Goal: Transaction & Acquisition: Purchase product/service

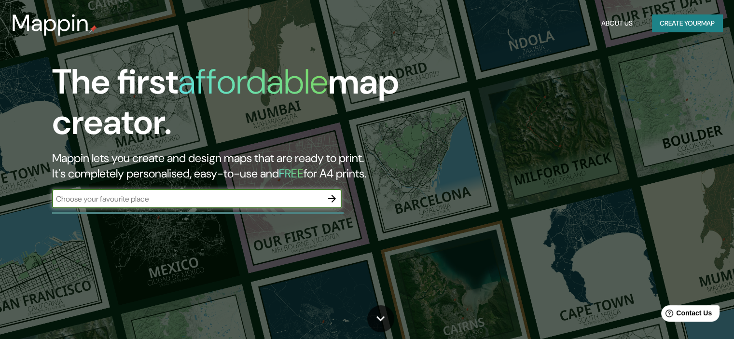
click at [332, 200] on icon "button" at bounding box center [332, 199] width 12 height 12
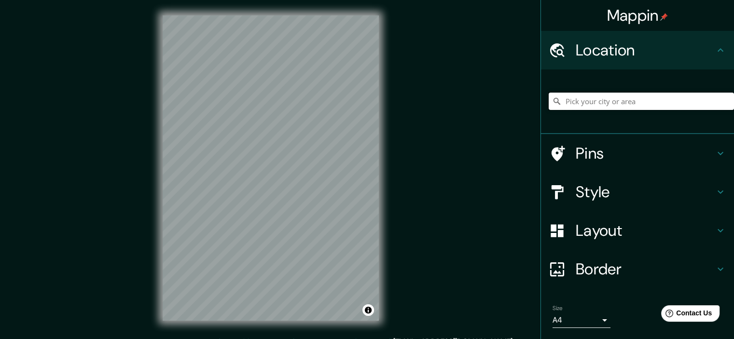
click at [606, 104] on input "Pick your city or area" at bounding box center [640, 101] width 185 height 17
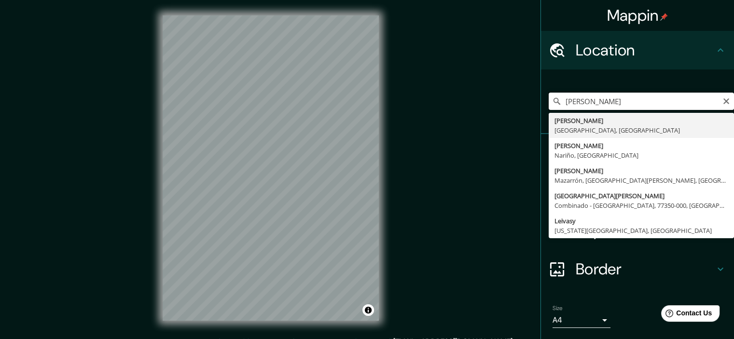
drag, startPoint x: 608, startPoint y: 103, endPoint x: 515, endPoint y: 112, distance: 94.1
click at [515, 112] on div "Mappin Location [PERSON_NAME][GEOGRAPHIC_DATA], [GEOGRAPHIC_DATA] [PERSON_NAME]…" at bounding box center [367, 176] width 734 height 352
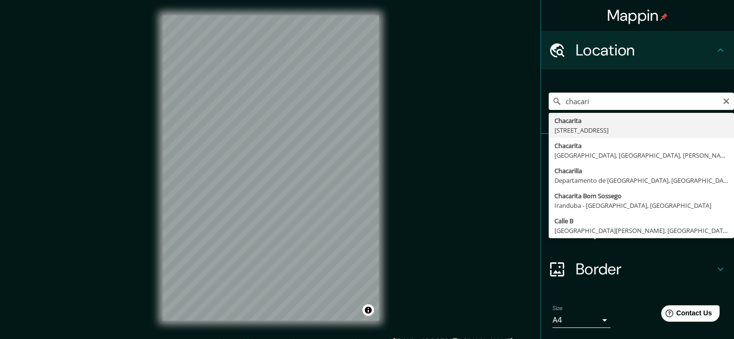
type input "[STREET_ADDRESS]"
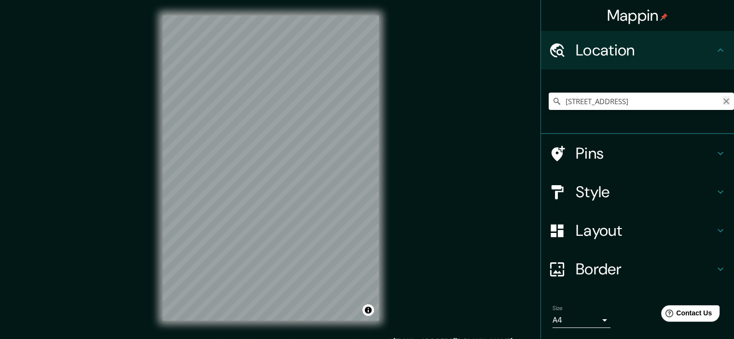
click at [722, 103] on icon "Clear" at bounding box center [726, 101] width 8 height 8
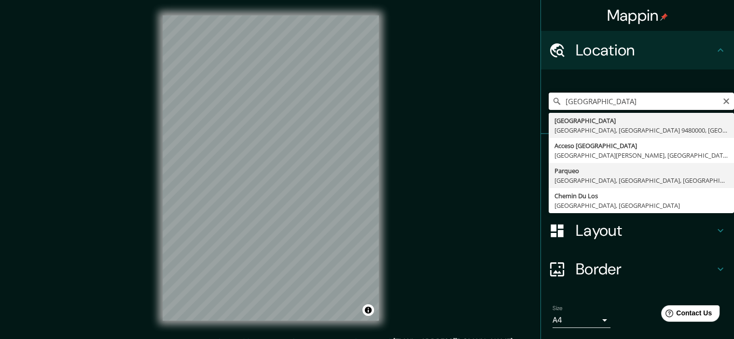
scroll to position [29, 0]
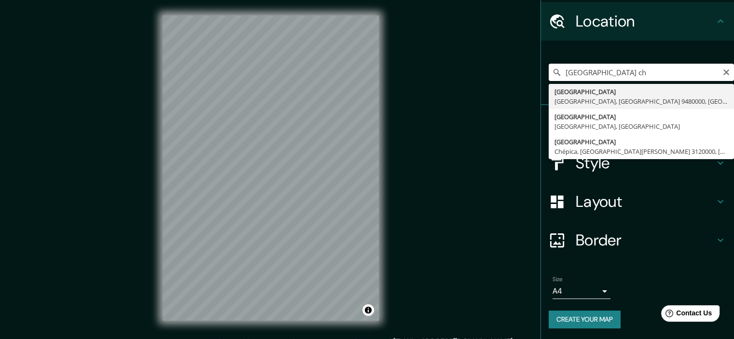
click at [183, 91] on div "Mappin Location [GEOGRAPHIC_DATA], [GEOGRAPHIC_DATA] 9480000, [GEOGRAPHIC_DATA]…" at bounding box center [367, 176] width 734 height 352
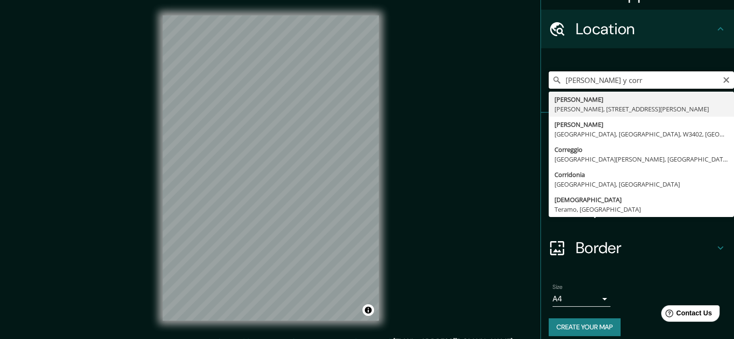
scroll to position [0, 0]
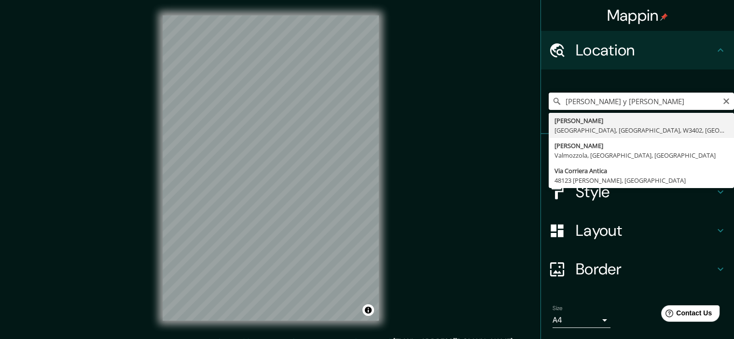
drag, startPoint x: 673, startPoint y: 99, endPoint x: 421, endPoint y: 113, distance: 252.6
click at [421, 113] on div "Mappin Location [GEOGRAPHIC_DATA] y [PERSON_NAME][GEOGRAPHIC_DATA], [GEOGRAPHIC…" at bounding box center [367, 176] width 734 height 352
paste input "C1427 Cdad. Autónoma de [GEOGRAPHIC_DATA]"
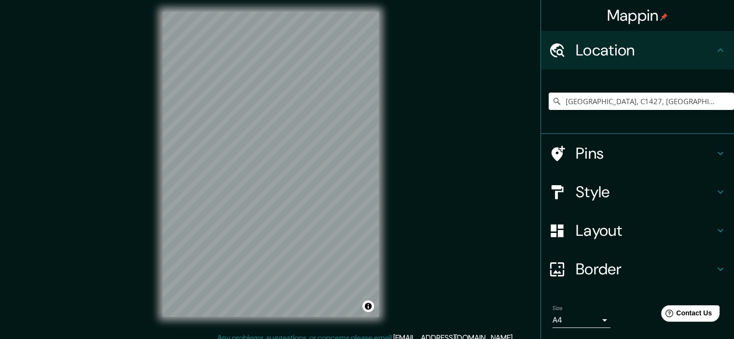
scroll to position [12, 0]
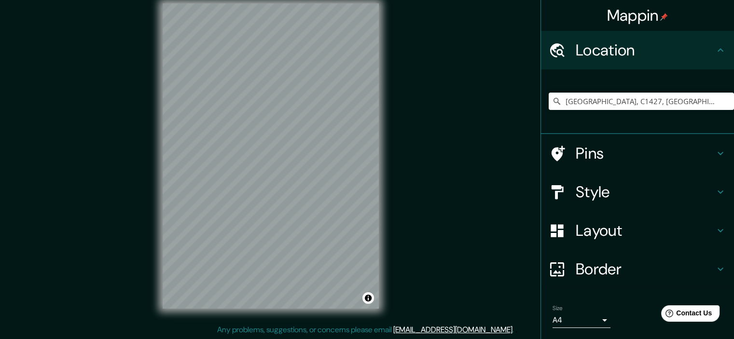
click at [696, 190] on h4 "Style" at bounding box center [644, 191] width 139 height 19
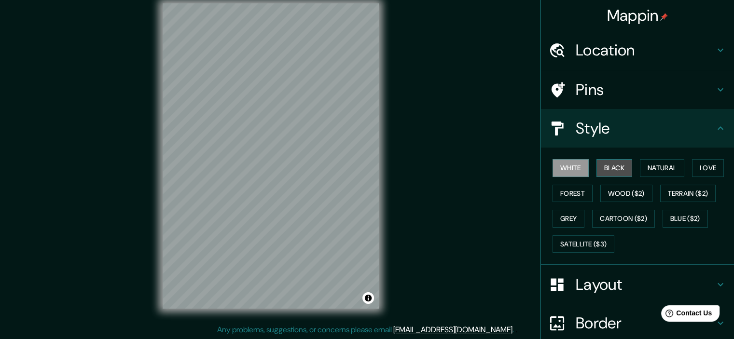
click at [609, 168] on button "Black" at bounding box center [614, 168] width 36 height 18
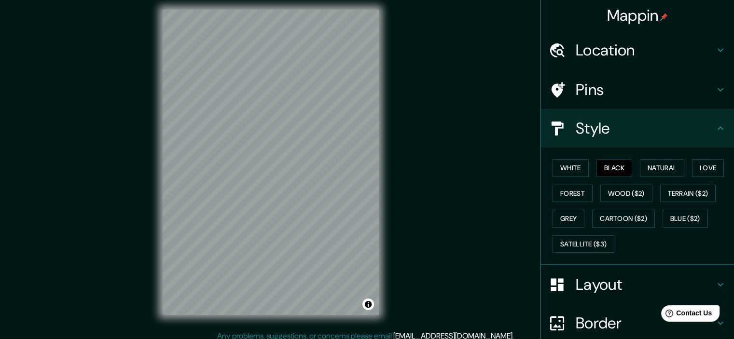
scroll to position [3, 0]
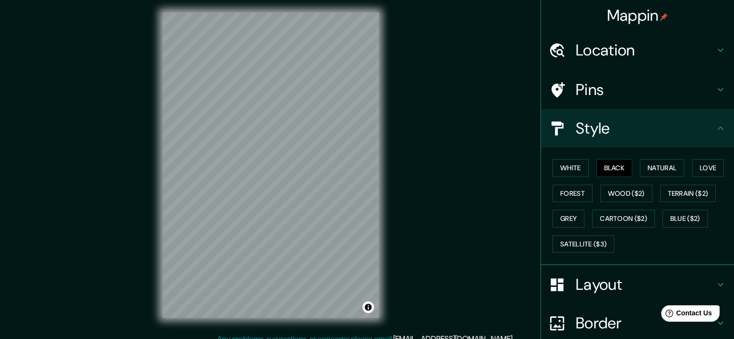
click at [632, 52] on h4 "Location" at bounding box center [644, 50] width 139 height 19
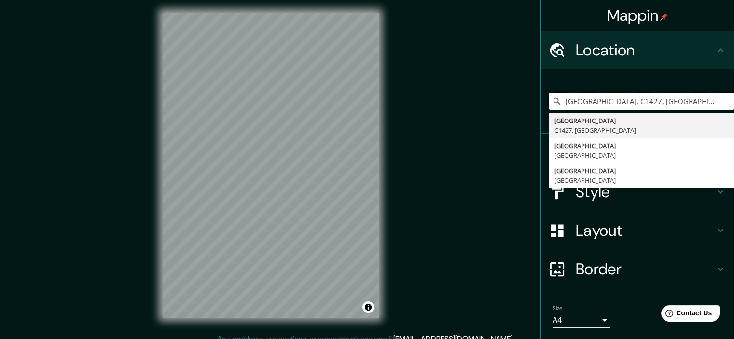
click at [349, 106] on div "Mappin Location [GEOGRAPHIC_DATA] [GEOGRAPHIC_DATA] C1427, [GEOGRAPHIC_DATA] [G…" at bounding box center [367, 173] width 734 height 352
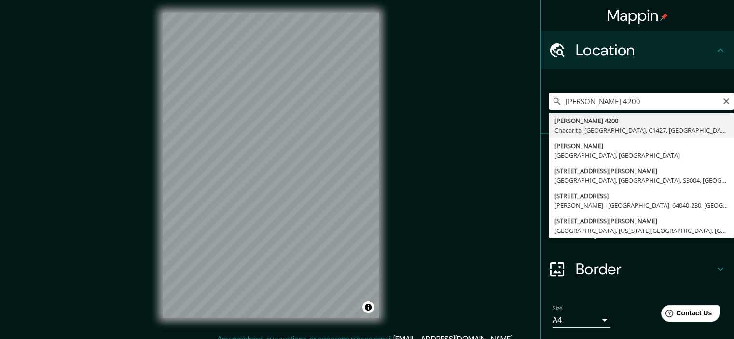
type input "[PERSON_NAME][STREET_ADDRESS]"
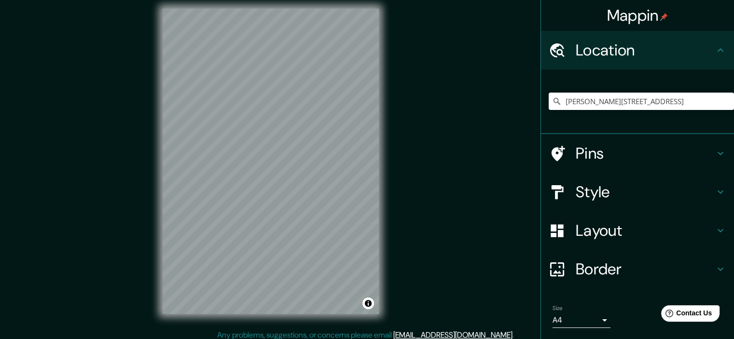
scroll to position [12, 0]
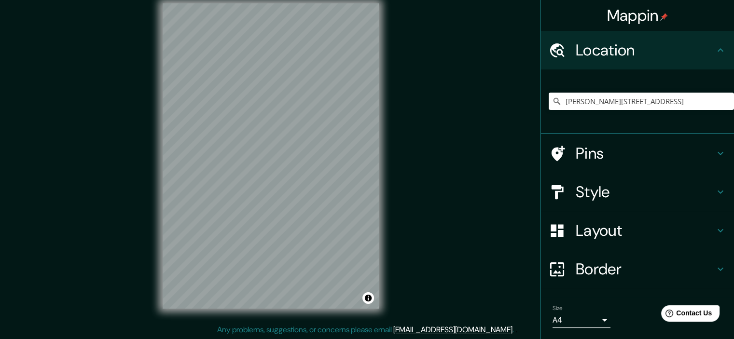
click at [662, 192] on h4 "Style" at bounding box center [644, 191] width 139 height 19
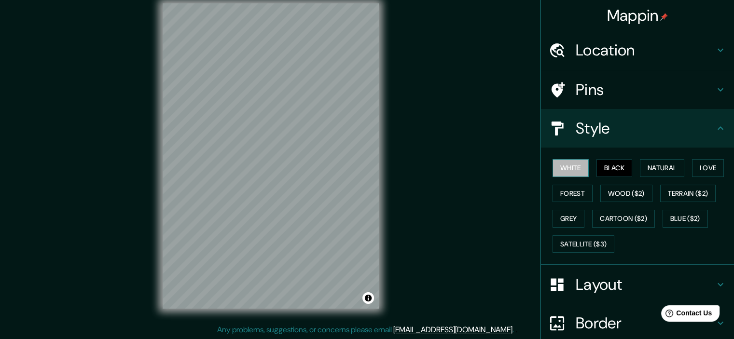
click at [554, 168] on button "White" at bounding box center [570, 168] width 36 height 18
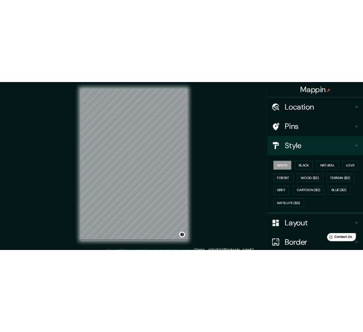
scroll to position [0, 0]
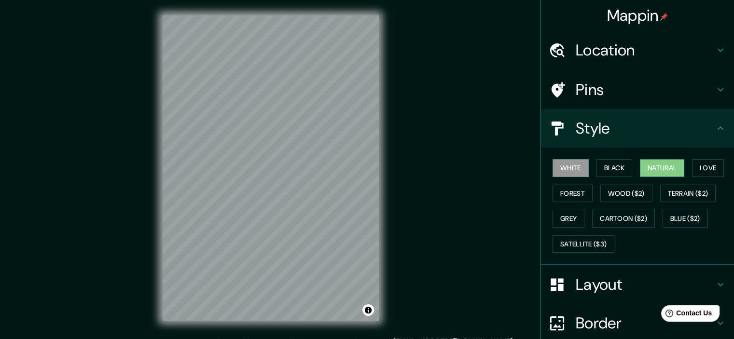
click at [644, 165] on button "Natural" at bounding box center [662, 168] width 44 height 18
click at [560, 194] on button "Forest" at bounding box center [572, 194] width 40 height 18
drag, startPoint x: 655, startPoint y: 165, endPoint x: 644, endPoint y: 165, distance: 10.6
click at [655, 165] on button "Natural" at bounding box center [662, 168] width 44 height 18
click at [703, 167] on button "Love" at bounding box center [708, 168] width 32 height 18
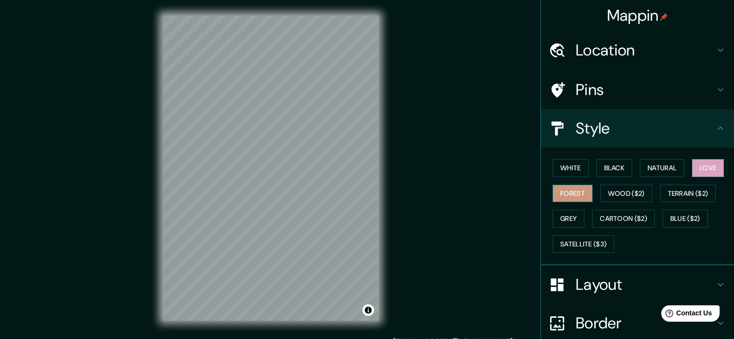
click at [557, 196] on button "Forest" at bounding box center [572, 194] width 40 height 18
click at [561, 221] on button "Grey" at bounding box center [568, 219] width 32 height 18
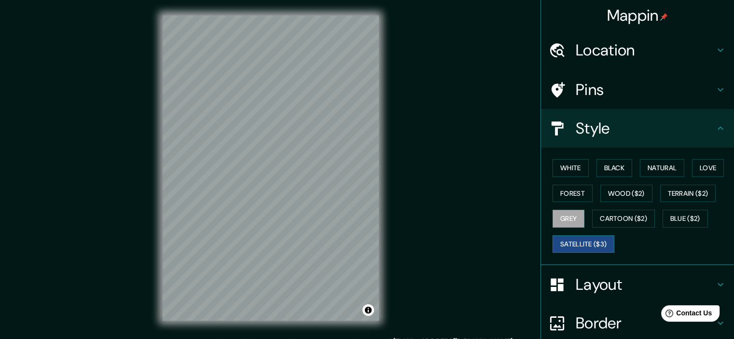
click at [587, 244] on button "Satellite ($3)" at bounding box center [583, 244] width 62 height 18
click at [684, 218] on button "Blue ($2)" at bounding box center [684, 219] width 45 height 18
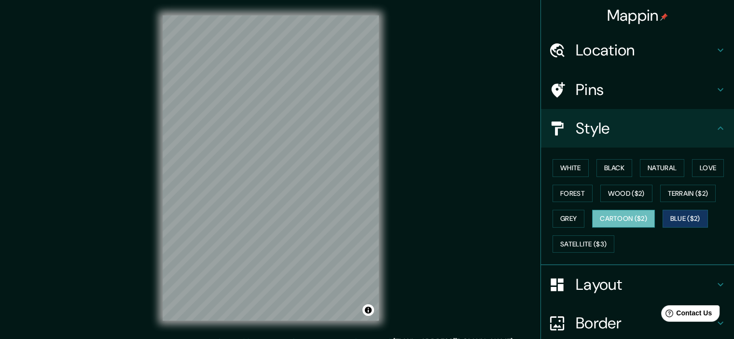
click at [631, 219] on button "Cartoon ($2)" at bounding box center [623, 219] width 63 height 18
click at [694, 189] on button "Terrain ($2)" at bounding box center [688, 194] width 56 height 18
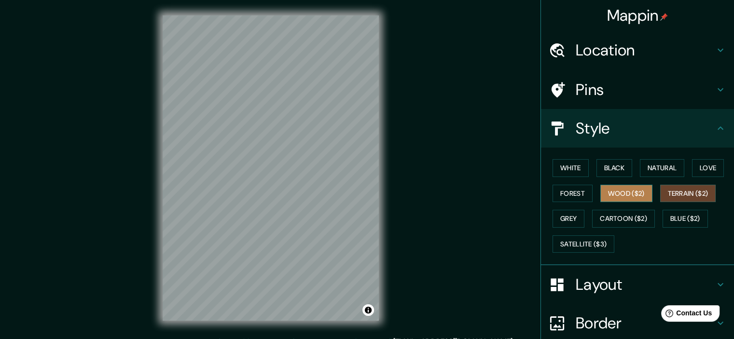
click at [617, 191] on button "Wood ($2)" at bounding box center [626, 194] width 52 height 18
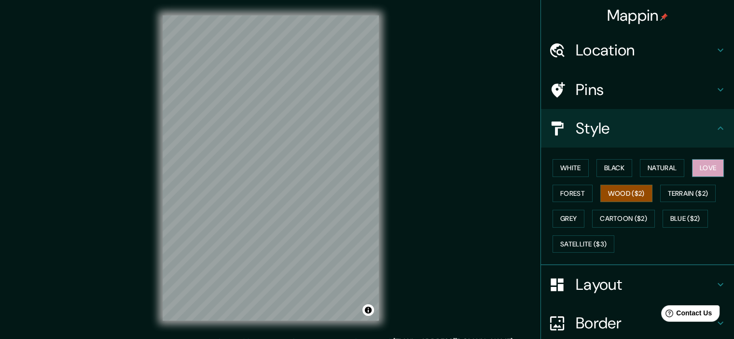
click at [703, 166] on button "Love" at bounding box center [708, 168] width 32 height 18
click at [633, 191] on button "Wood ($2)" at bounding box center [626, 194] width 52 height 18
click at [652, 172] on button "Natural" at bounding box center [662, 168] width 44 height 18
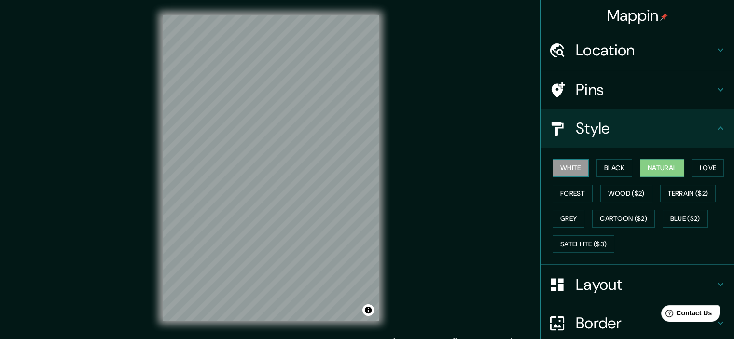
click at [569, 168] on button "White" at bounding box center [570, 168] width 36 height 18
click at [615, 164] on button "Black" at bounding box center [614, 168] width 36 height 18
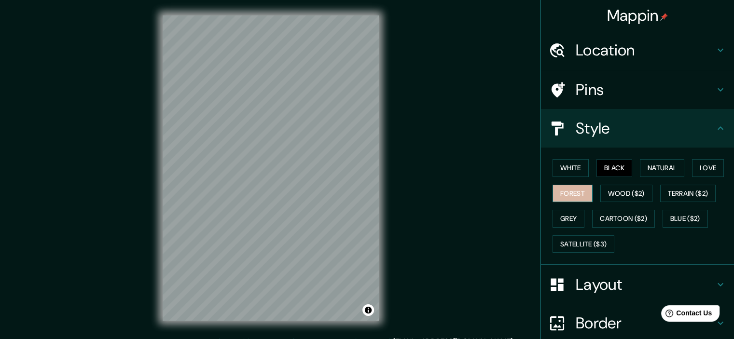
click at [569, 191] on button "Forest" at bounding box center [572, 194] width 40 height 18
click at [605, 195] on button "Wood ($2)" at bounding box center [626, 194] width 52 height 18
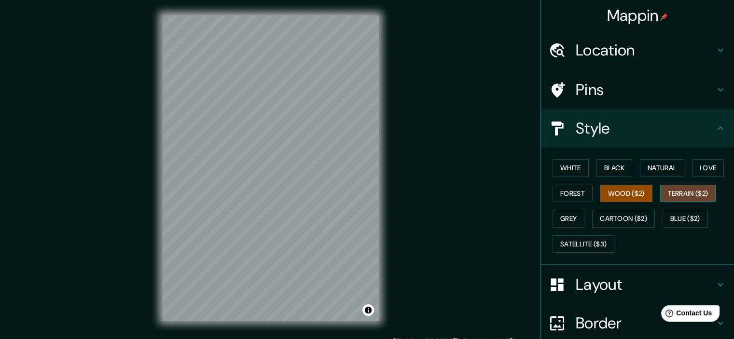
click at [668, 192] on button "Terrain ($2)" at bounding box center [688, 194] width 56 height 18
click at [675, 224] on button "Blue ($2)" at bounding box center [684, 219] width 45 height 18
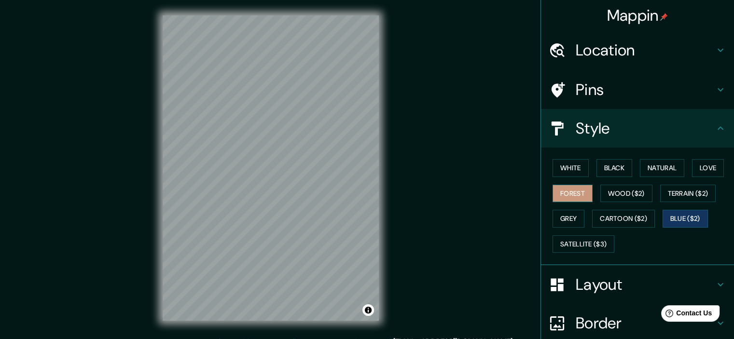
click at [563, 191] on button "Forest" at bounding box center [572, 194] width 40 height 18
click at [600, 170] on button "Black" at bounding box center [614, 168] width 36 height 18
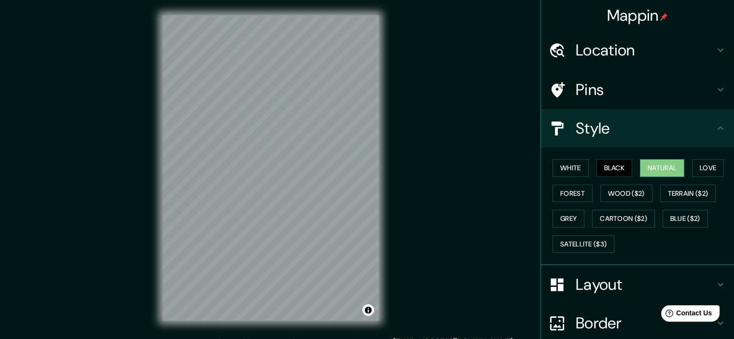
click at [648, 168] on button "Natural" at bounding box center [662, 168] width 44 height 18
